Goal: Task Accomplishment & Management: Complete application form

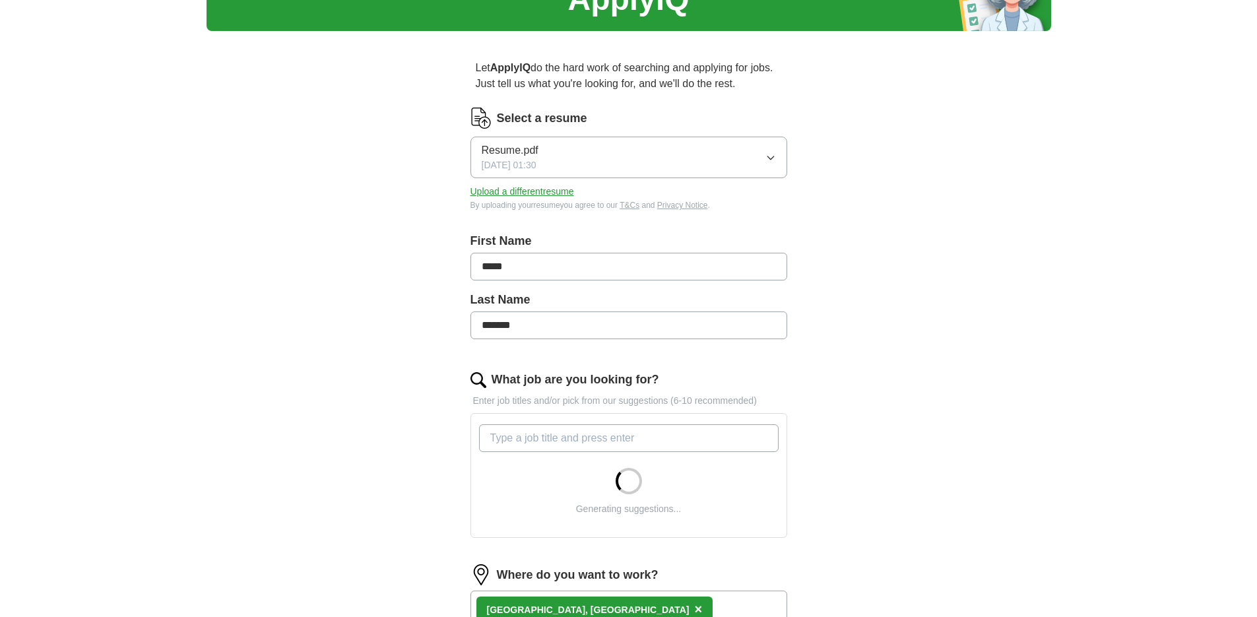
drag, startPoint x: 375, startPoint y: 338, endPoint x: 383, endPoint y: 390, distance: 52.7
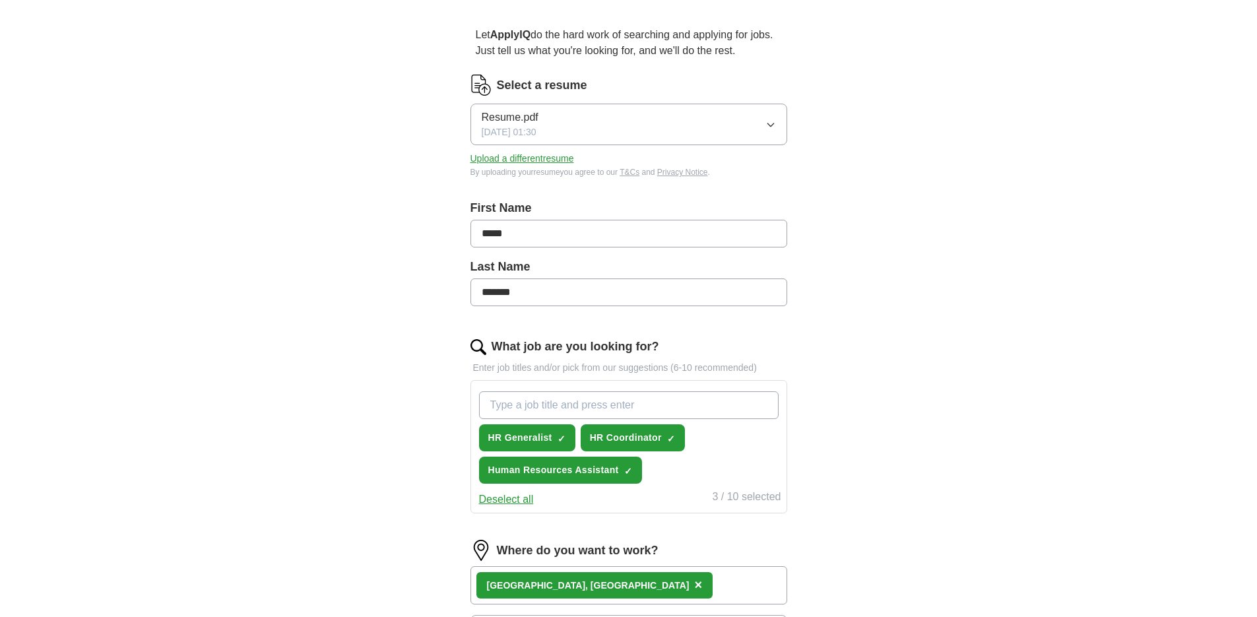
click at [508, 164] on button "Upload a different resume" at bounding box center [522, 159] width 104 height 14
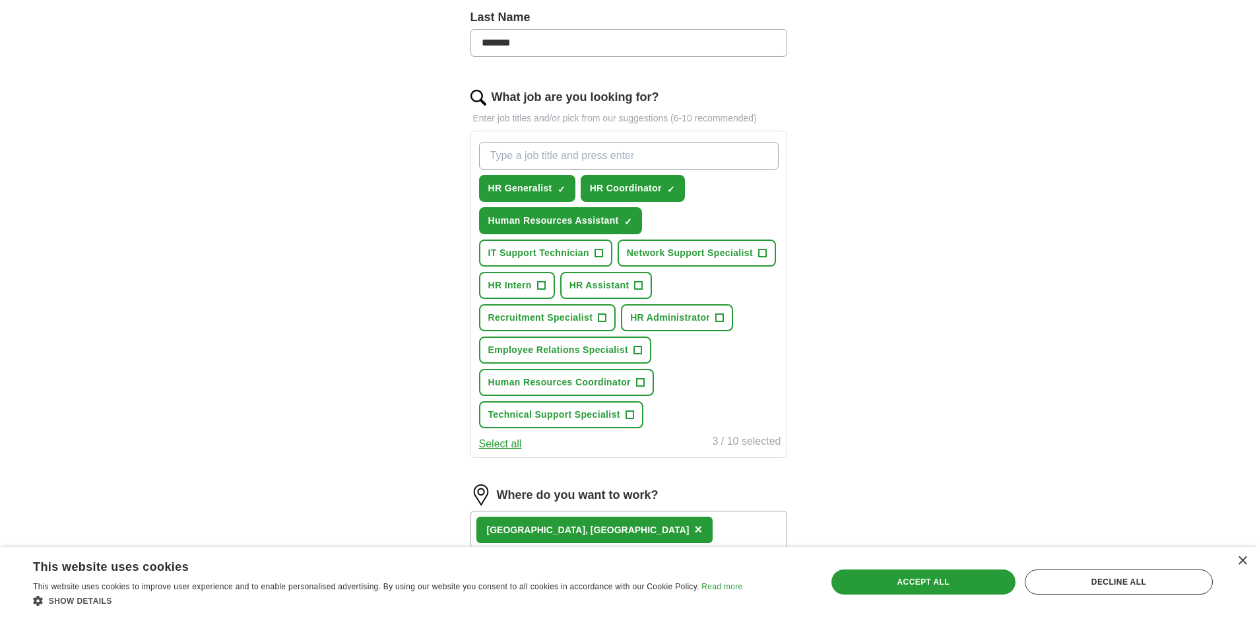
drag, startPoint x: 414, startPoint y: 284, endPoint x: 393, endPoint y: 317, distance: 38.8
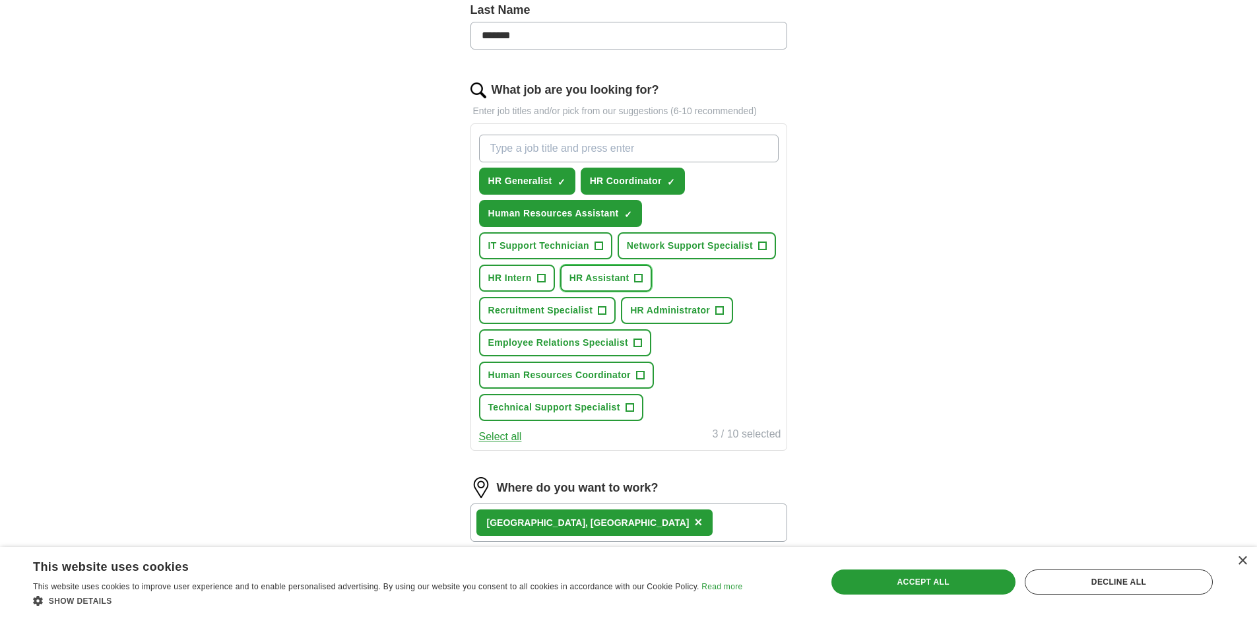
click at [605, 282] on span "HR Assistant" at bounding box center [599, 278] width 60 height 14
click at [551, 381] on span "Human Resources Coordinator" at bounding box center [559, 375] width 142 height 14
drag, startPoint x: 385, startPoint y: 410, endPoint x: 387, endPoint y: 370, distance: 40.3
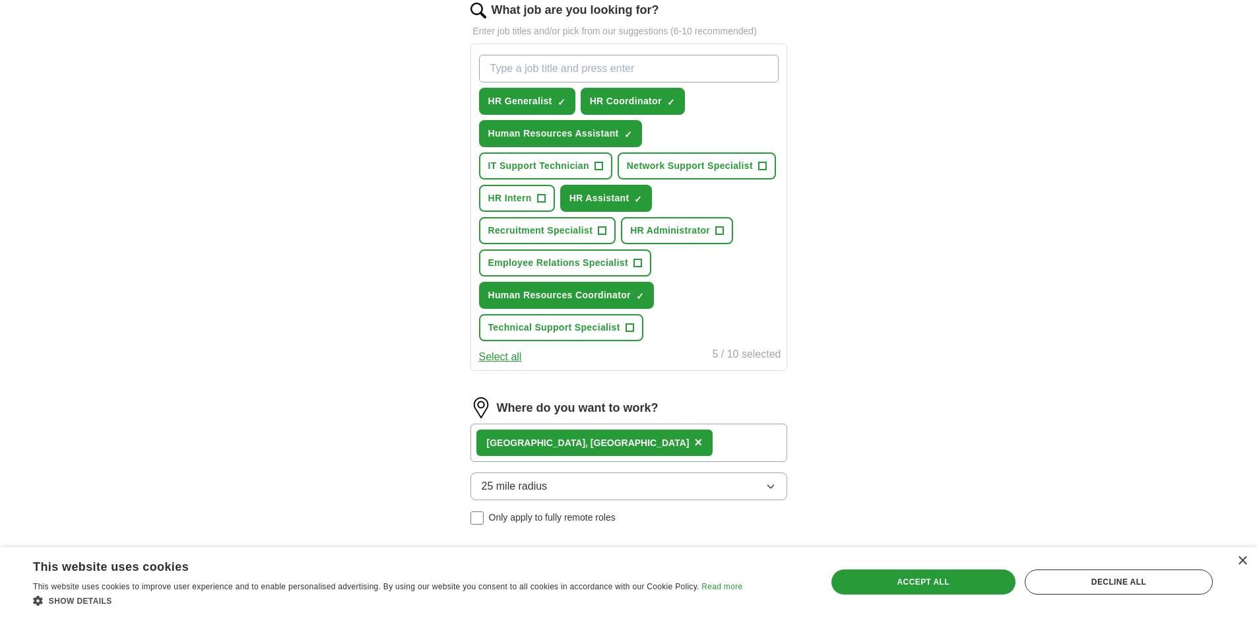
drag, startPoint x: 390, startPoint y: 370, endPoint x: 390, endPoint y: 423, distance: 53.4
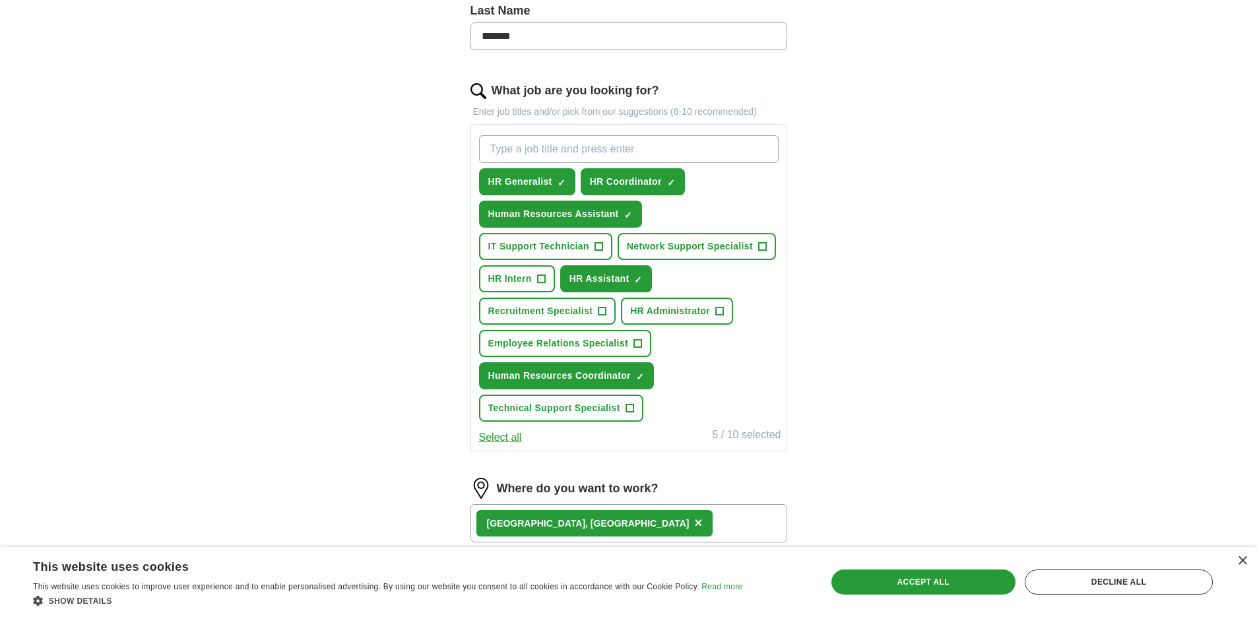
drag, startPoint x: 389, startPoint y: 424, endPoint x: 390, endPoint y: 385, distance: 38.9
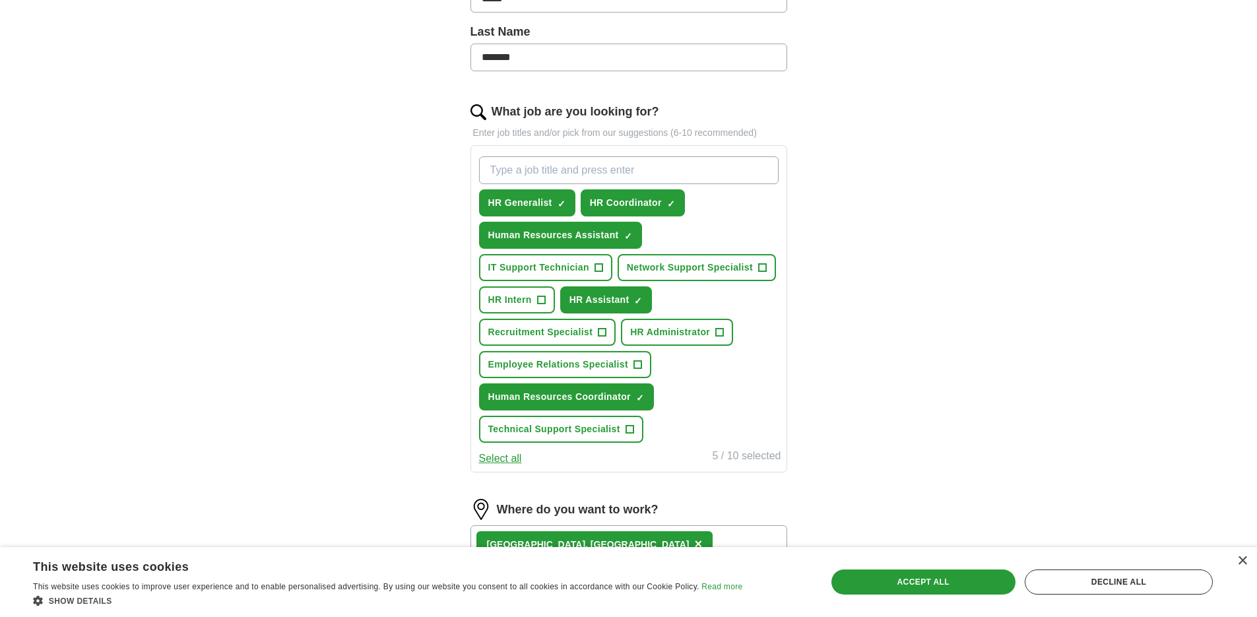
click at [491, 170] on input "What job are you looking for?" at bounding box center [628, 170] width 299 height 28
type input "a"
type input "Administrative Assistant"
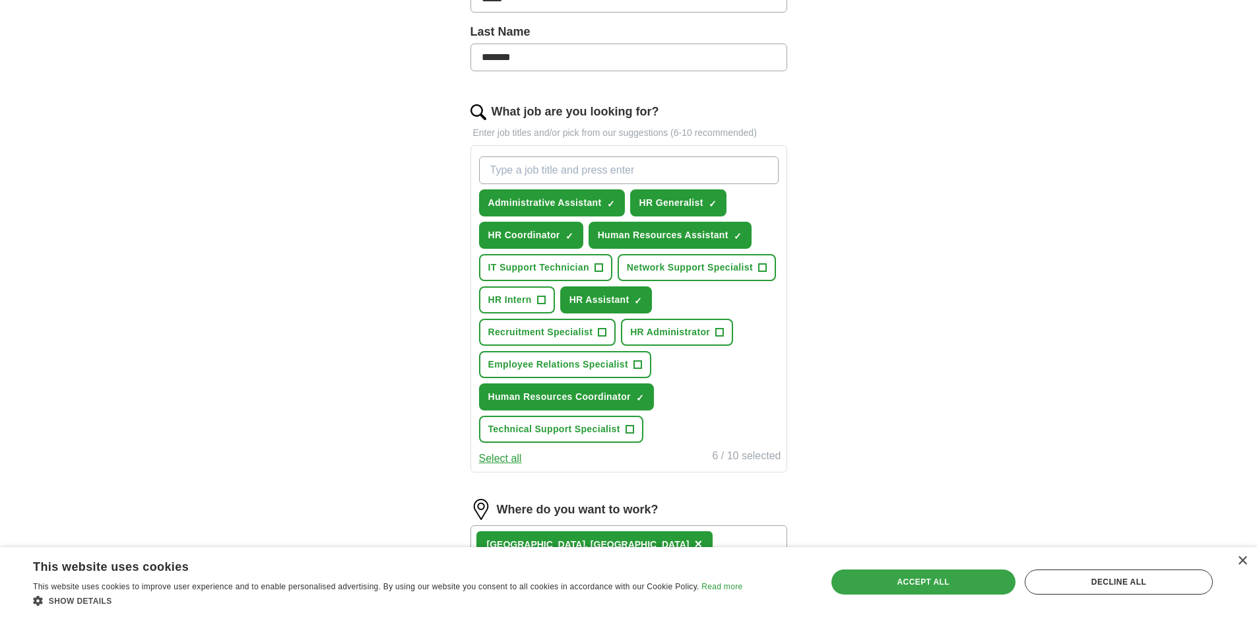
click at [892, 582] on div "Accept all" at bounding box center [923, 581] width 184 height 25
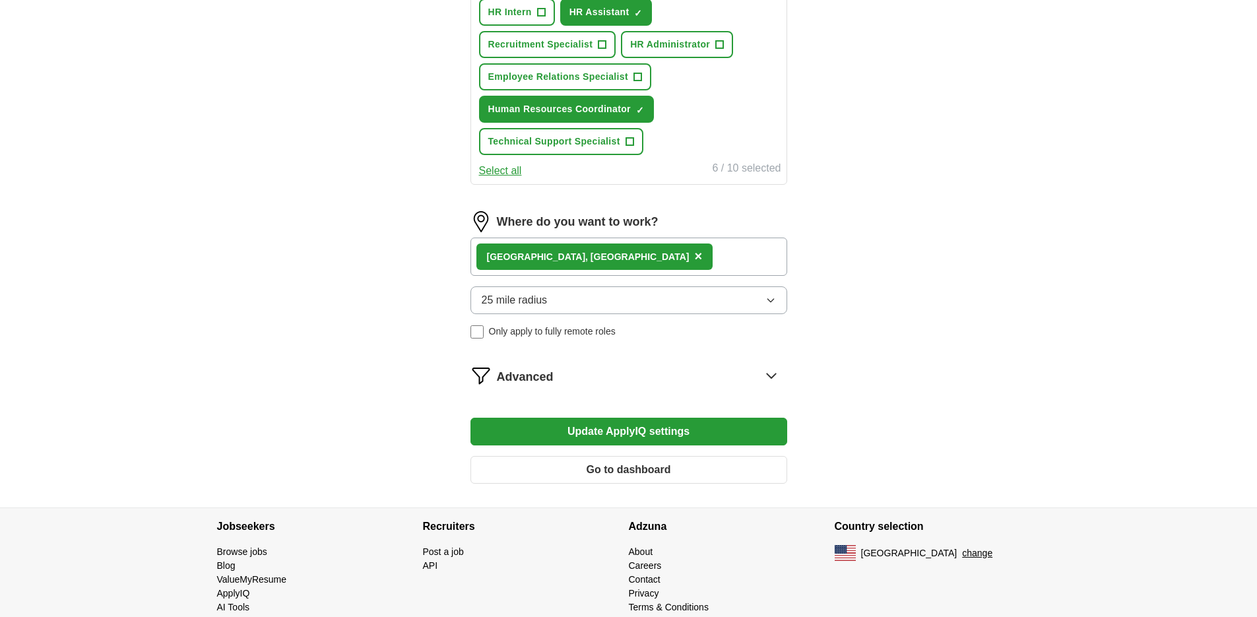
scroll to position [652, 0]
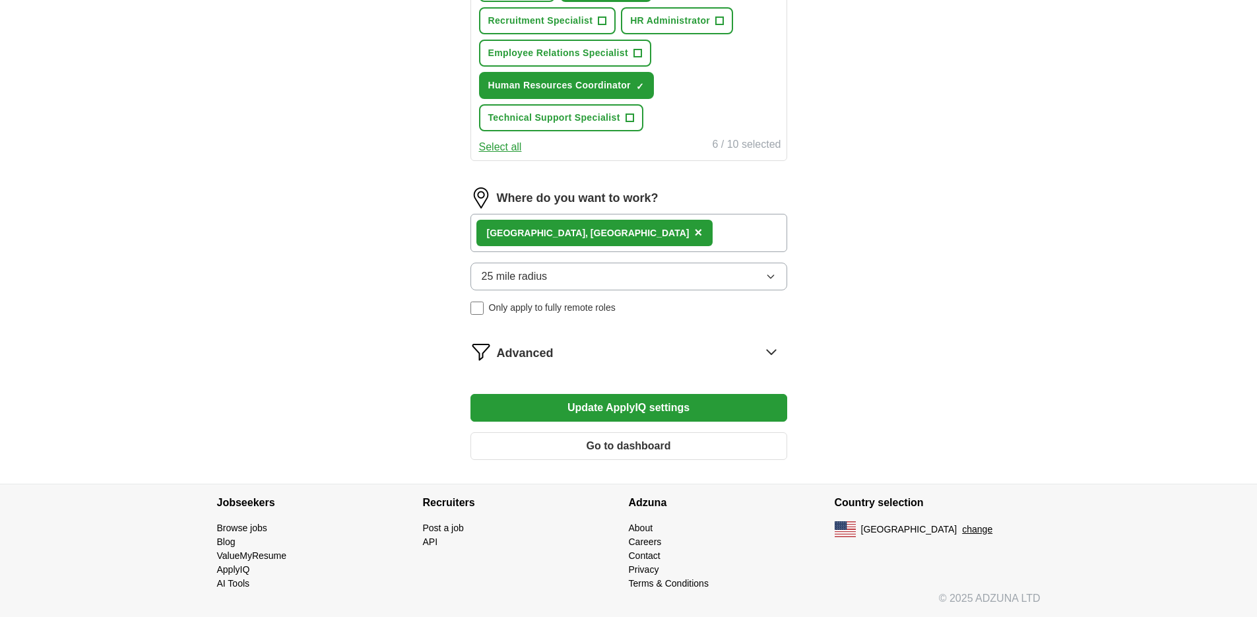
drag, startPoint x: 289, startPoint y: 387, endPoint x: 286, endPoint y: 433, distance: 46.2
click at [540, 354] on span "Advanced" at bounding box center [525, 353] width 57 height 18
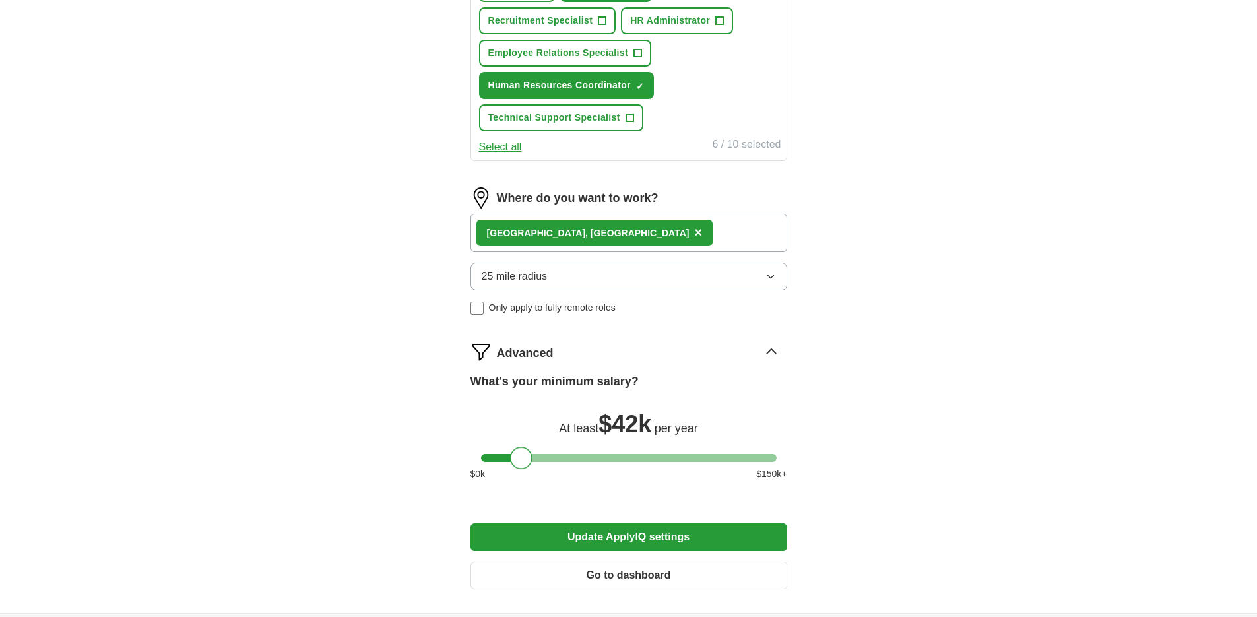
click at [528, 461] on div at bounding box center [521, 458] width 22 height 22
click at [393, 442] on div "ApplyIQ Let ApplyIQ do the hard work of searching and applying for jobs. Just t…" at bounding box center [628, 1] width 844 height 1224
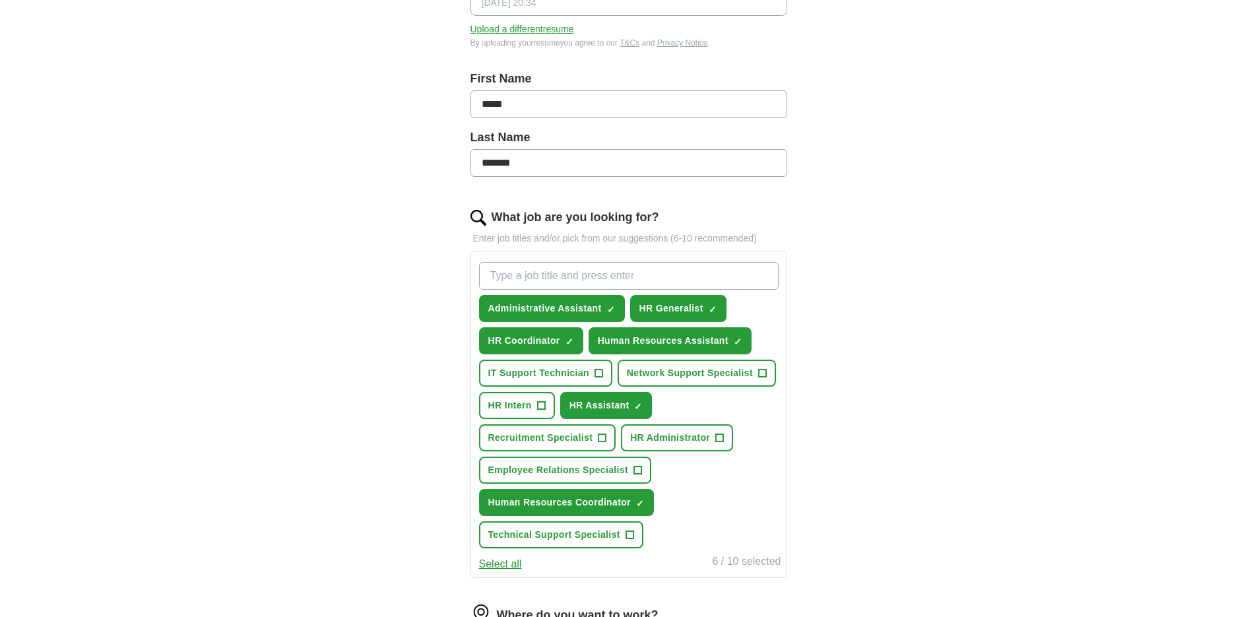
scroll to position [65, 0]
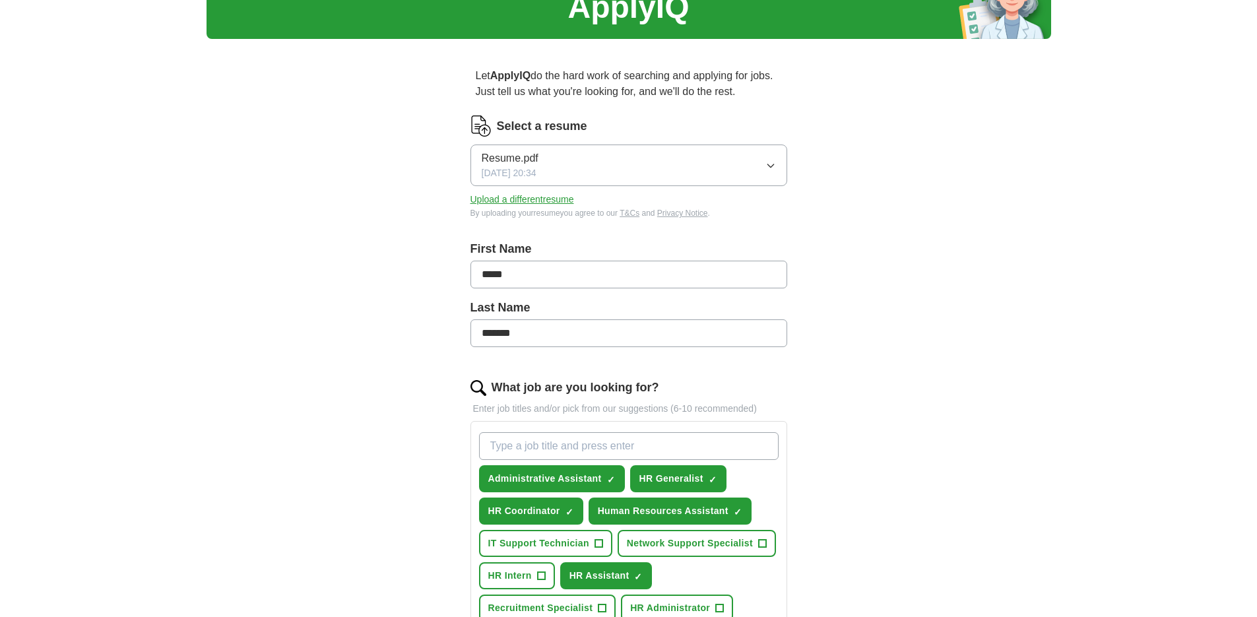
drag, startPoint x: 363, startPoint y: 338, endPoint x: 344, endPoint y: 244, distance: 96.4
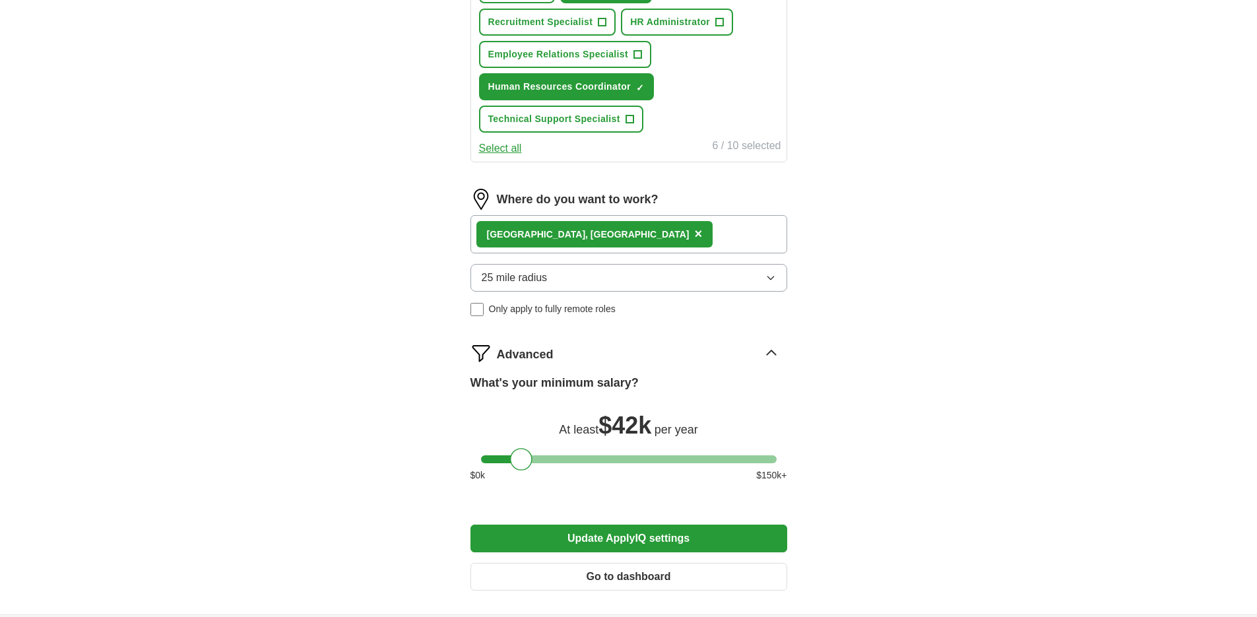
scroll to position [781, 0]
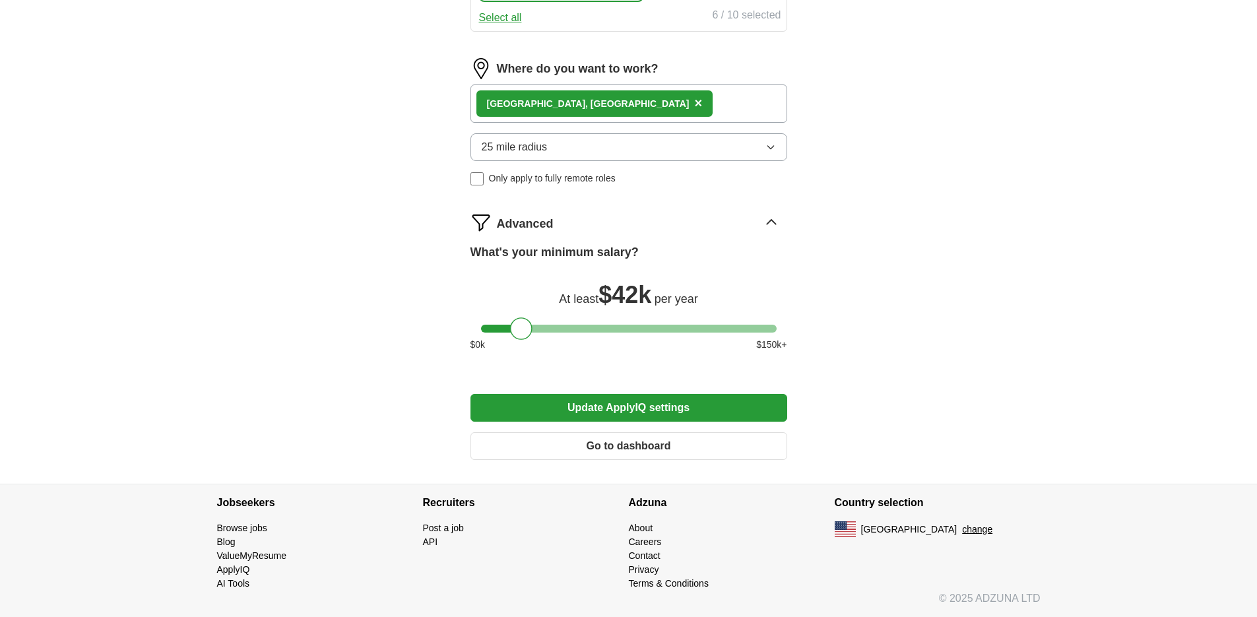
drag, startPoint x: 368, startPoint y: 224, endPoint x: 370, endPoint y: 300, distance: 76.5
click at [615, 406] on button "Update ApplyIQ settings" at bounding box center [628, 408] width 317 height 28
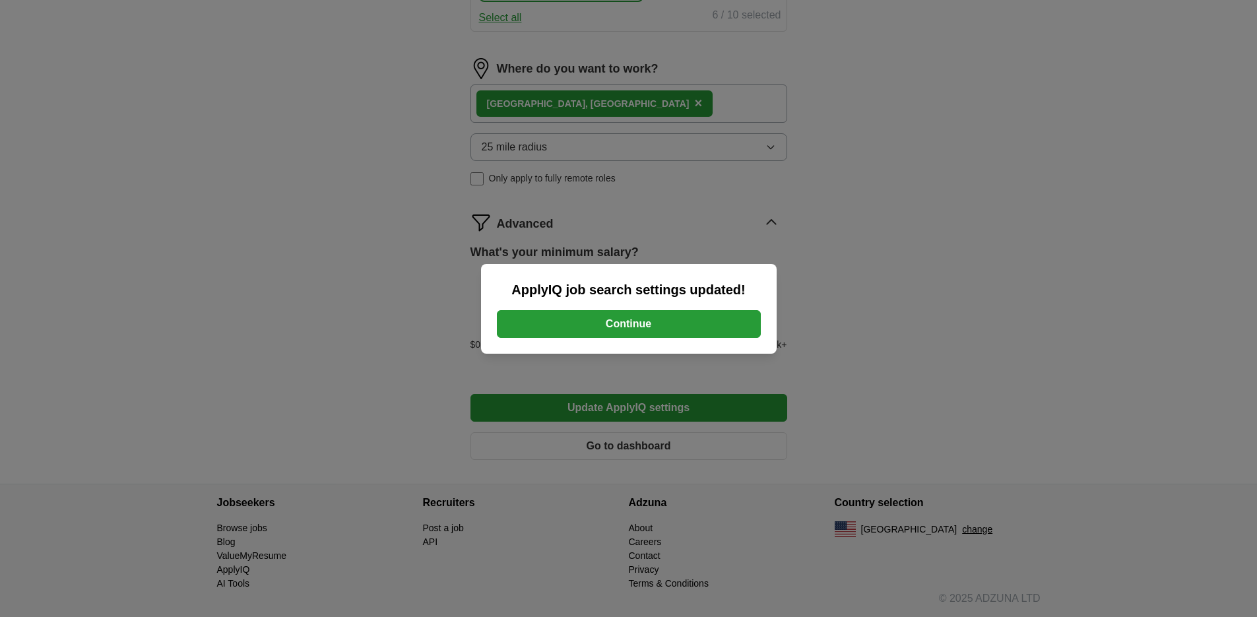
click at [638, 332] on button "Continue" at bounding box center [629, 324] width 264 height 28
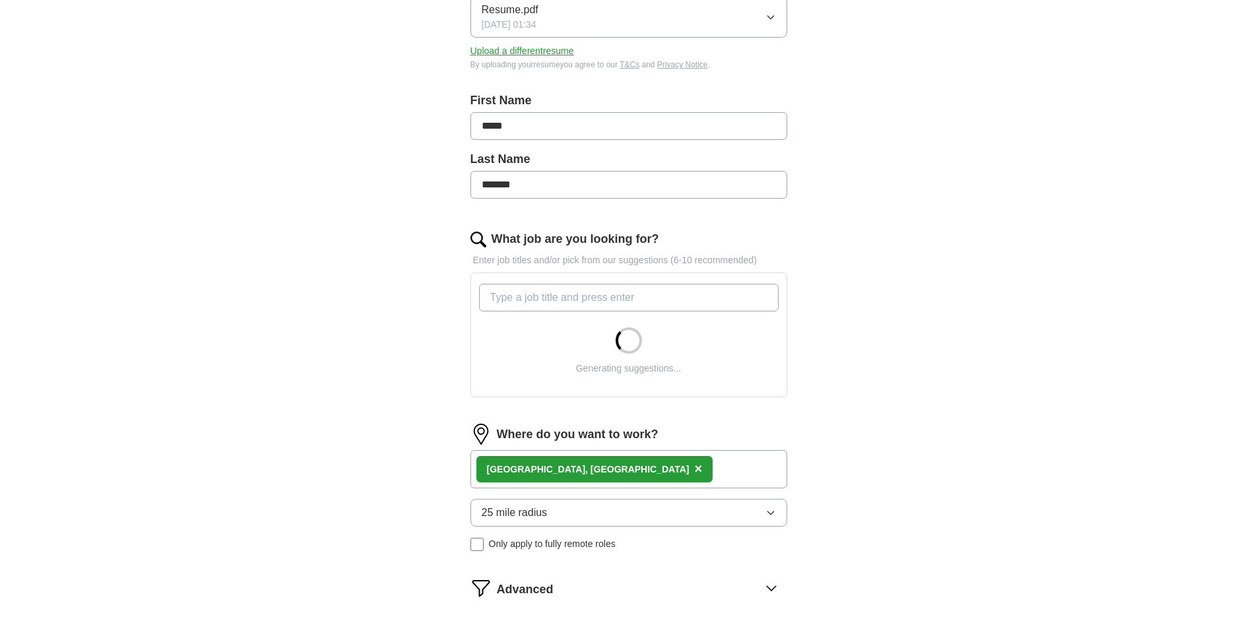
scroll to position [263, 0]
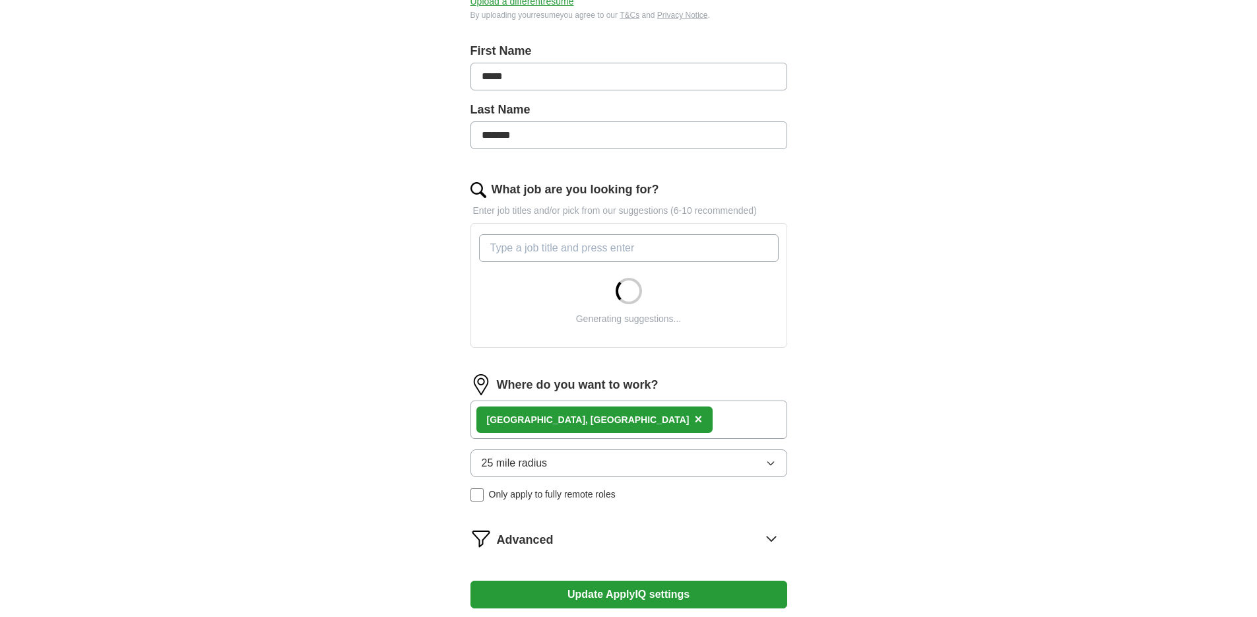
drag, startPoint x: 635, startPoint y: 359, endPoint x: 636, endPoint y: 410, distance: 50.8
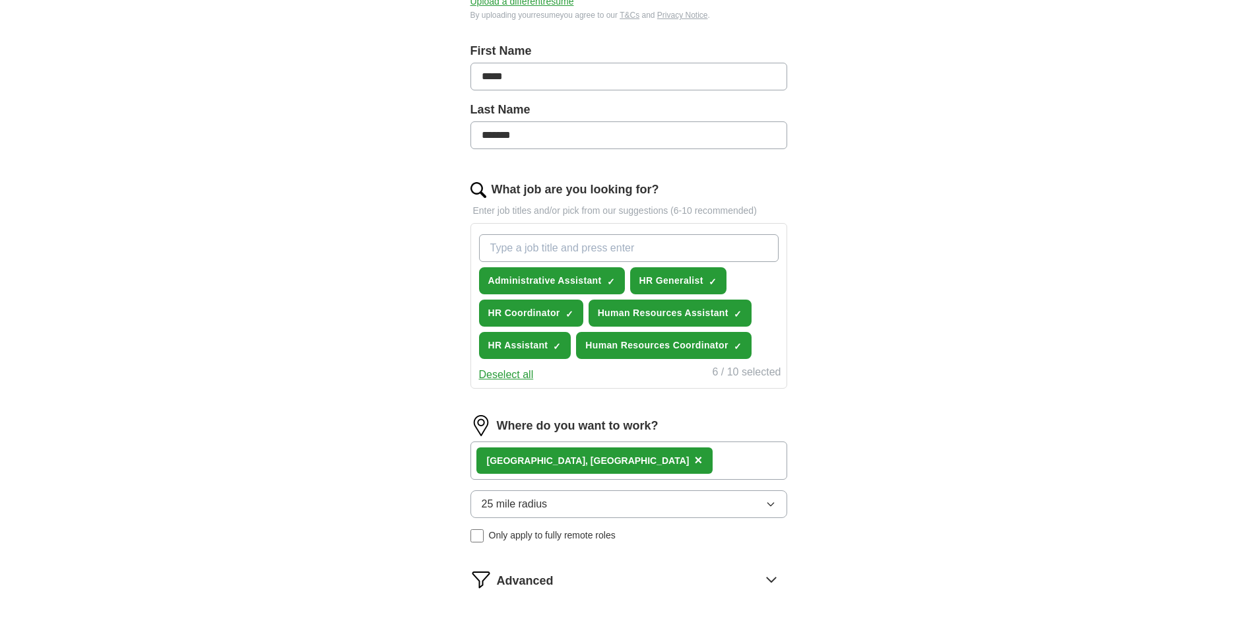
click at [647, 256] on input "What job are you looking for?" at bounding box center [628, 248] width 299 height 28
type input "HR Clerk"
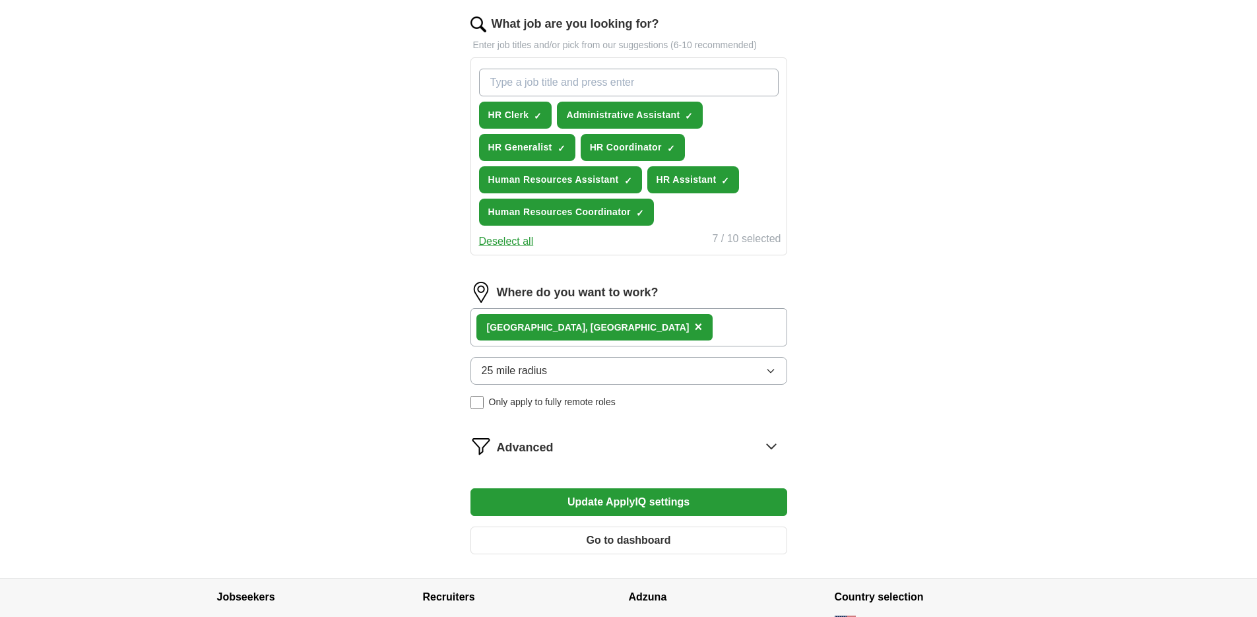
scroll to position [522, 0]
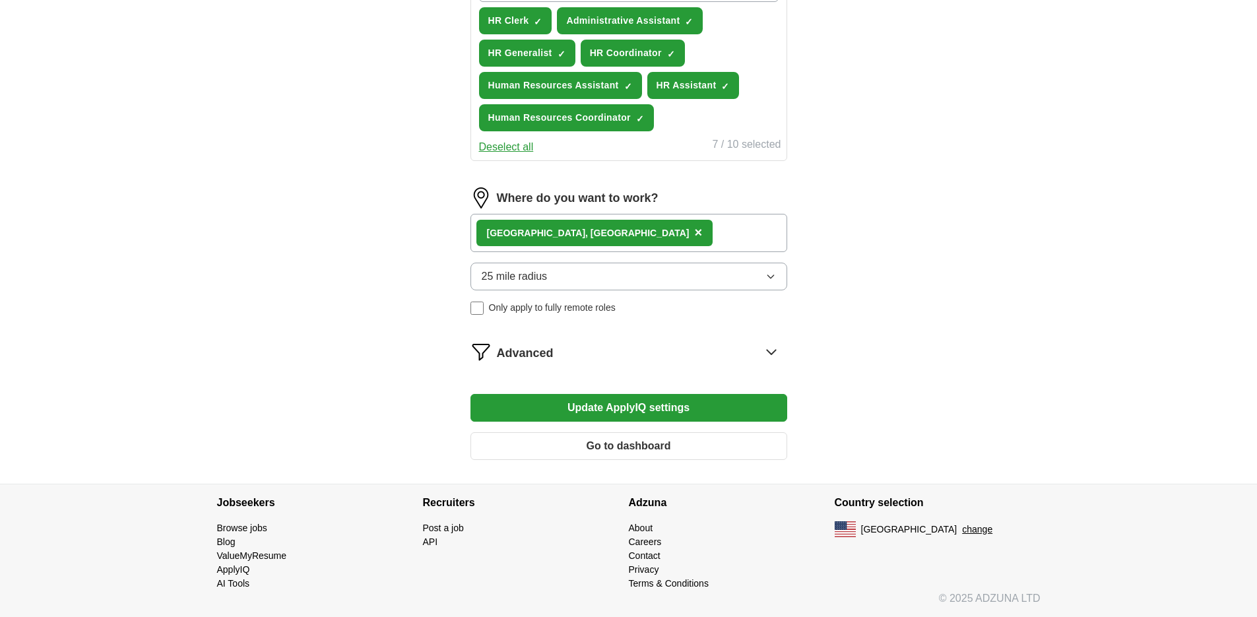
drag, startPoint x: 369, startPoint y: 410, endPoint x: 381, endPoint y: 502, distance: 92.5
click at [544, 409] on button "Update ApplyIQ settings" at bounding box center [628, 408] width 317 height 28
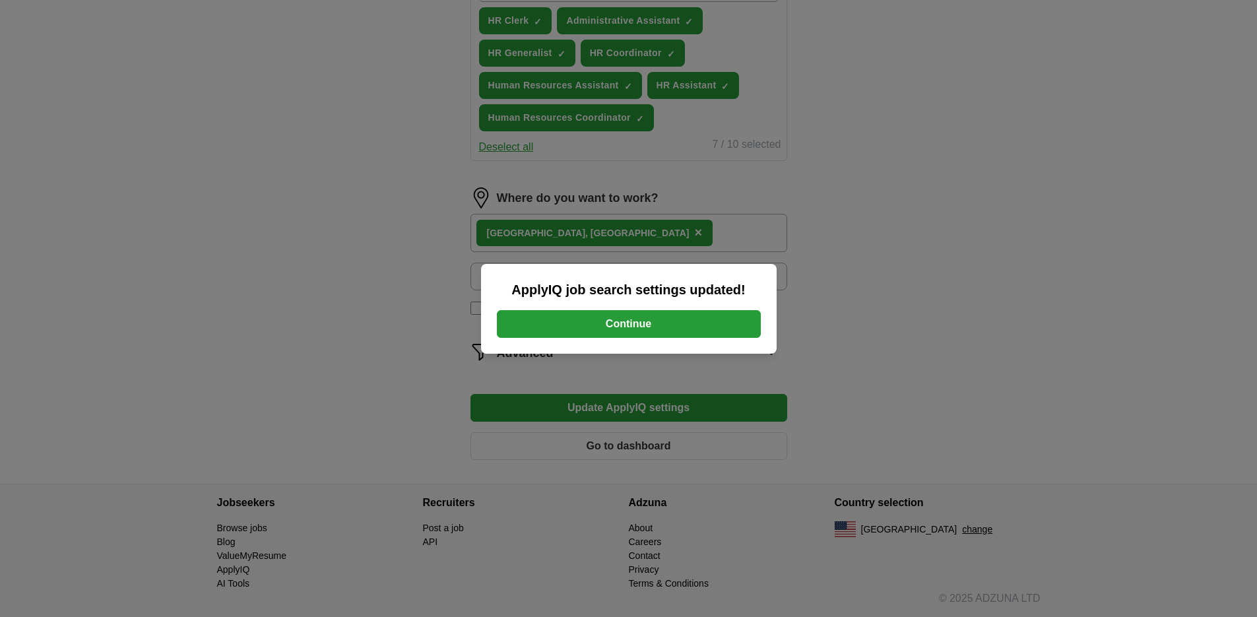
click at [650, 310] on button "Continue" at bounding box center [629, 324] width 264 height 28
